Goal: Task Accomplishment & Management: Manage account settings

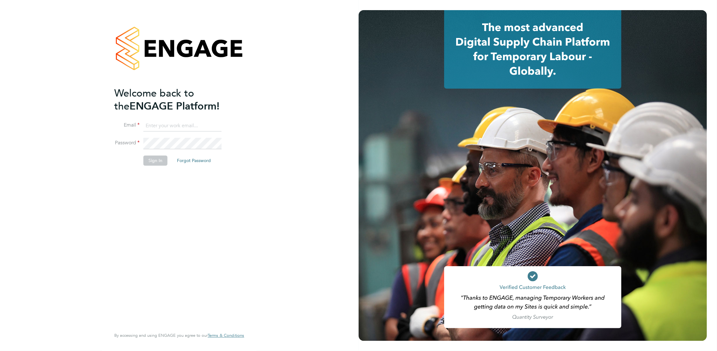
type input "[EMAIL_ADDRESS][DOMAIN_NAME]"
click at [158, 164] on button "Sign In" at bounding box center [155, 161] width 24 height 10
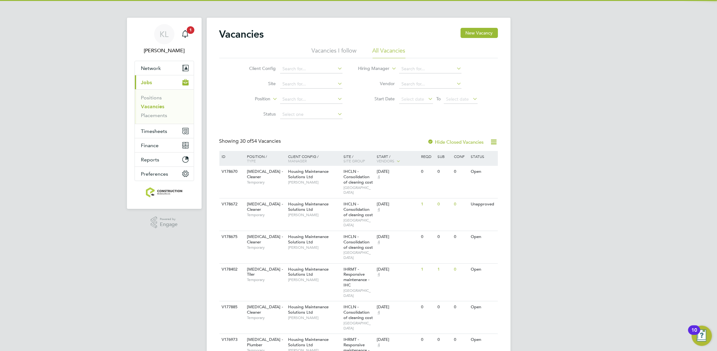
click at [195, 37] on app-nav-sections-wrapper "KL [PERSON_NAME] Notifications 1 Applications: Network Team Members Businesses …" at bounding box center [164, 113] width 75 height 191
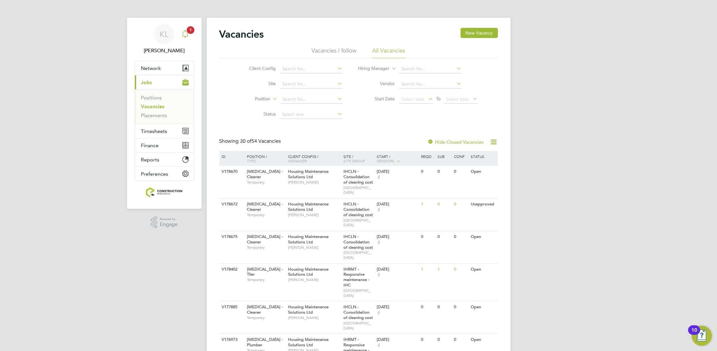
click at [191, 36] on div "Main navigation" at bounding box center [185, 34] width 13 height 13
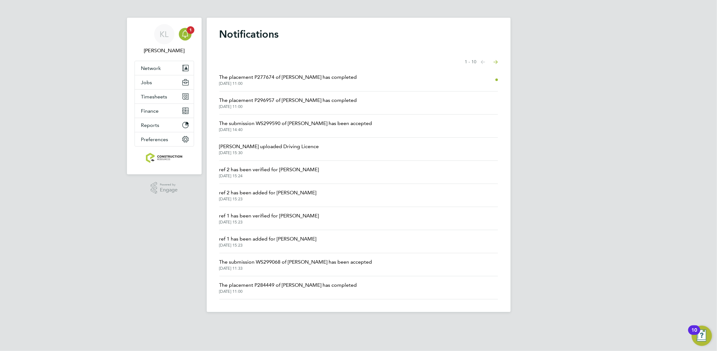
click at [335, 101] on span "The placement P296957 of [PERSON_NAME] has completed" at bounding box center [288, 101] width 138 height 8
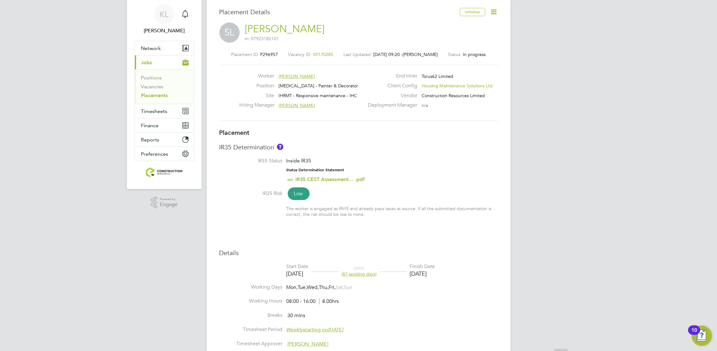
scroll to position [40, 0]
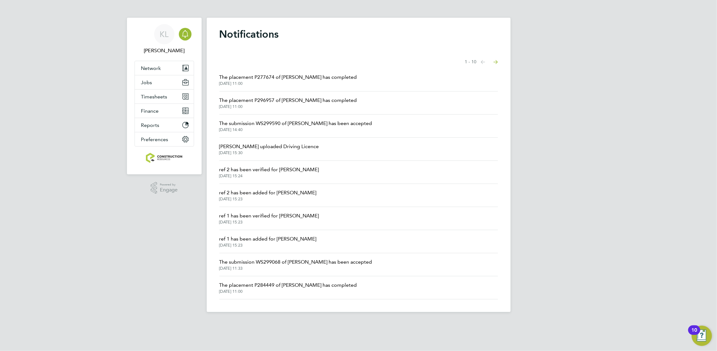
click at [282, 76] on span "The placement P277674 of [PERSON_NAME] has completed" at bounding box center [288, 77] width 138 height 8
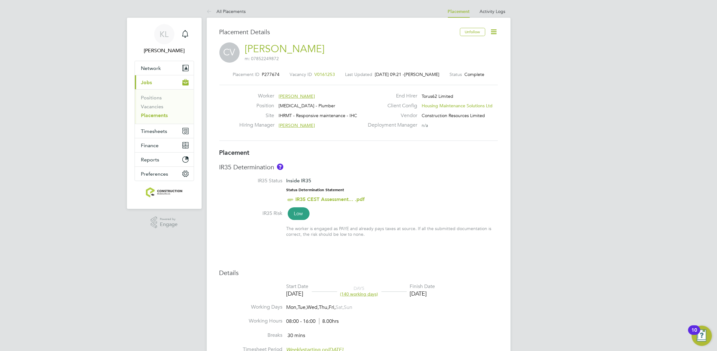
click at [496, 33] on icon at bounding box center [494, 32] width 8 height 8
click at [454, 47] on li "Edit Placement e" at bounding box center [473, 46] width 47 height 9
type input "[PERSON_NAME]"
type input "[DATE]"
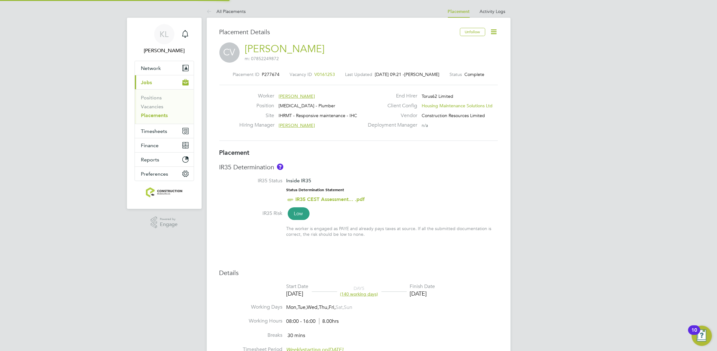
type input "[DATE]"
type input "08:00"
type input "16:00"
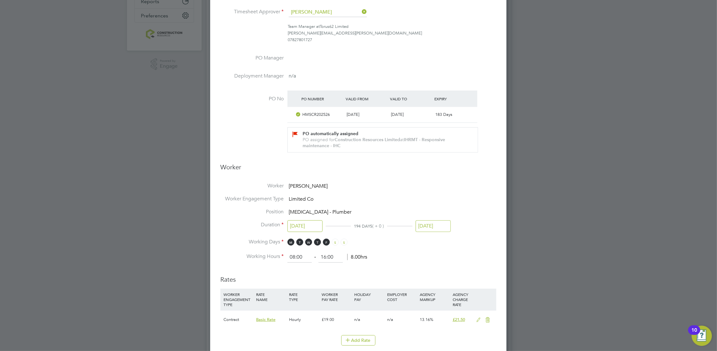
click at [432, 224] on input "[DATE]" at bounding box center [432, 226] width 35 height 12
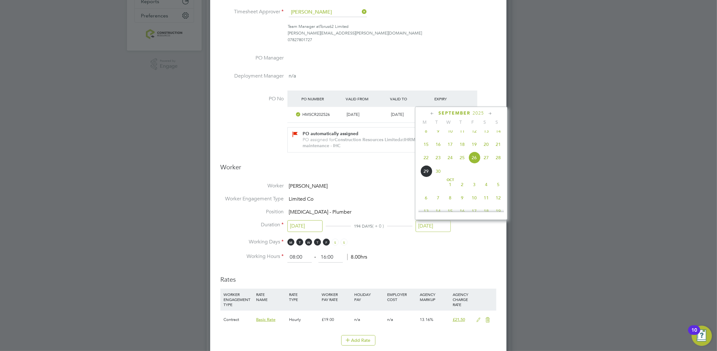
click at [498, 204] on span "12" at bounding box center [498, 198] width 12 height 12
type input "[DATE]"
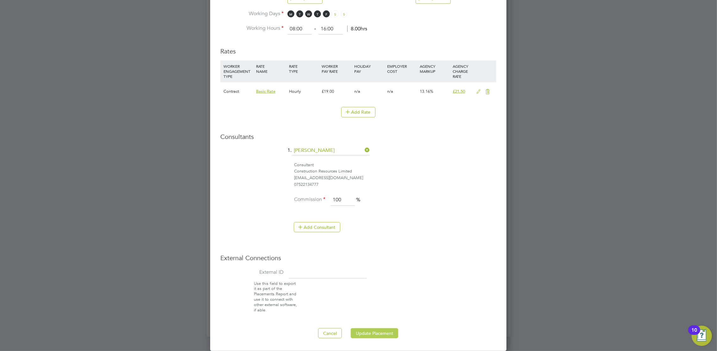
click at [380, 333] on button "Update Placement" at bounding box center [374, 333] width 47 height 10
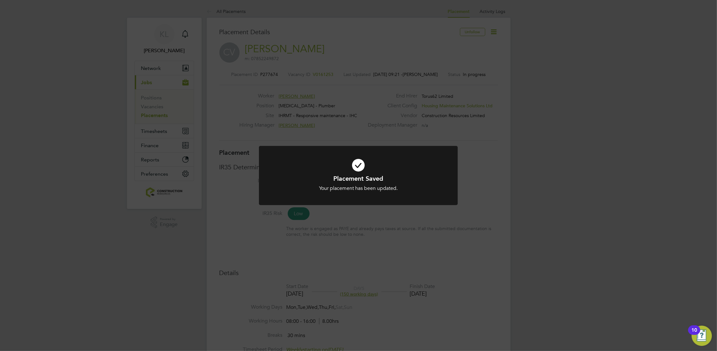
click at [220, 10] on div "Placement Saved Your placement has been updated. Cancel Okay" at bounding box center [358, 175] width 717 height 351
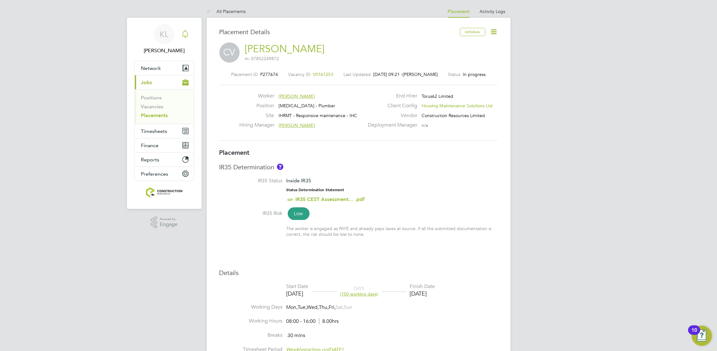
click at [188, 35] on icon "Main navigation" at bounding box center [185, 33] width 6 height 6
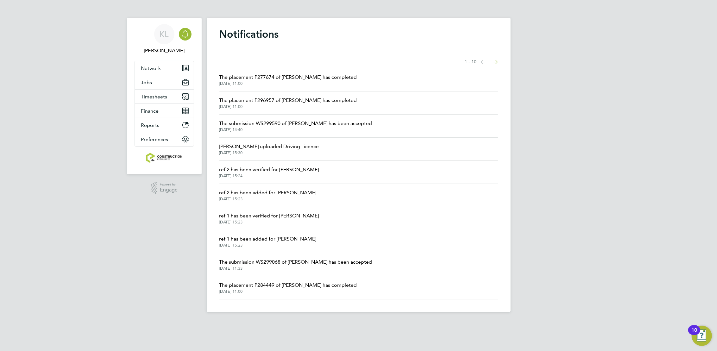
click at [303, 97] on li "The placement P296957 of [PERSON_NAME] has completed [DATE] 11:00" at bounding box center [358, 102] width 278 height 23
click at [290, 107] on span "[DATE] 11:00" at bounding box center [288, 106] width 138 height 5
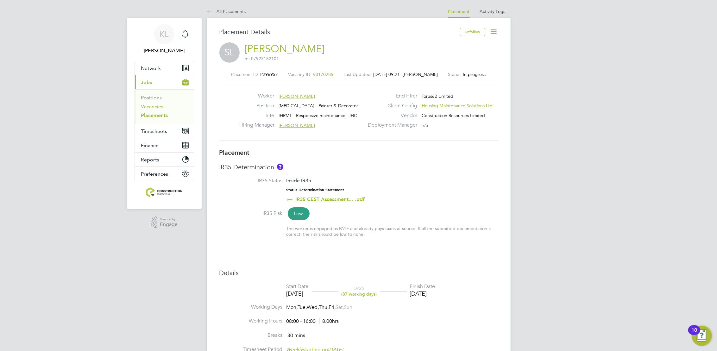
click at [155, 107] on link "Vacancies" at bounding box center [152, 106] width 22 height 6
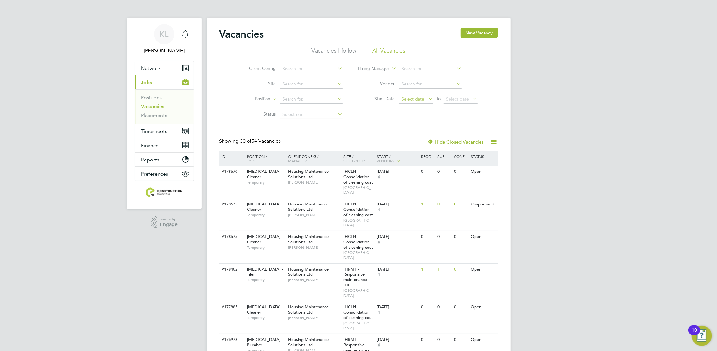
click at [423, 102] on span "Select date" at bounding box center [416, 99] width 34 height 9
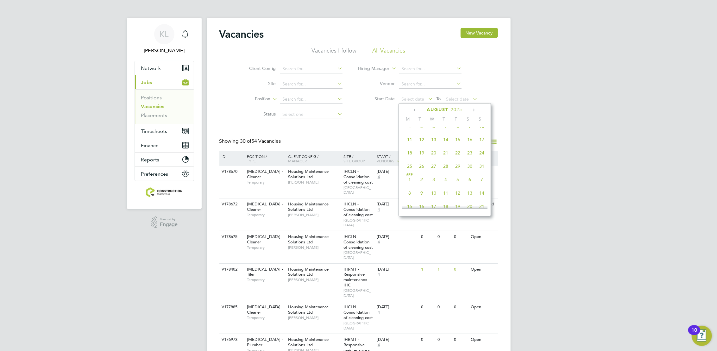
click at [408, 130] on span "4" at bounding box center [409, 126] width 12 height 12
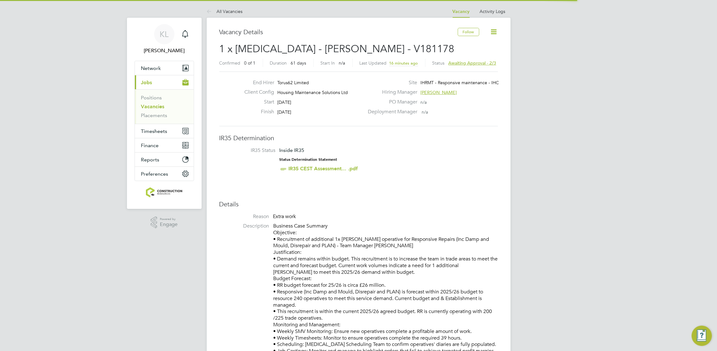
scroll to position [18, 44]
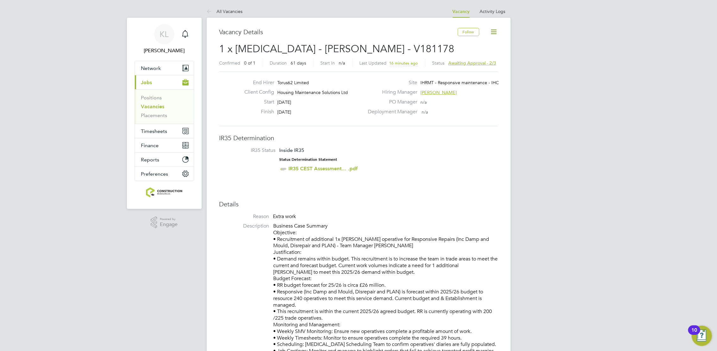
click at [471, 63] on span "Awaiting approval - 2/3" at bounding box center [472, 63] width 48 height 6
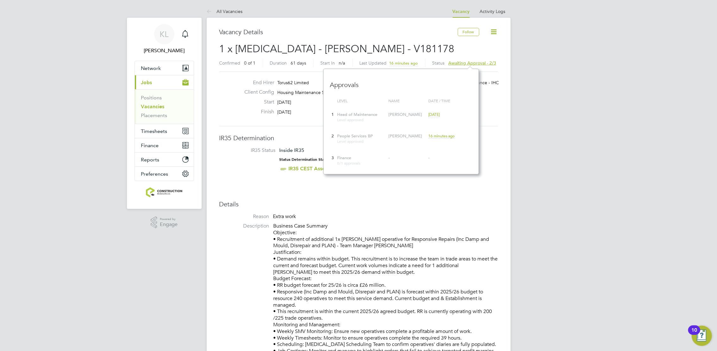
scroll to position [105, 155]
